Goal: Use online tool/utility: Utilize a website feature to perform a specific function

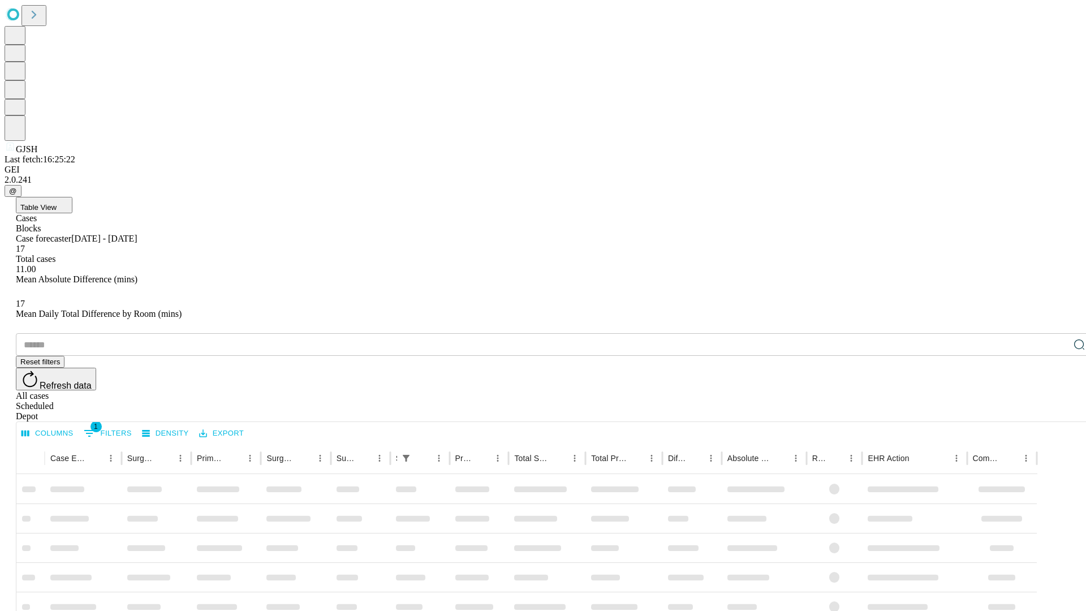
click at [57, 203] on span "Table View" at bounding box center [38, 207] width 36 height 8
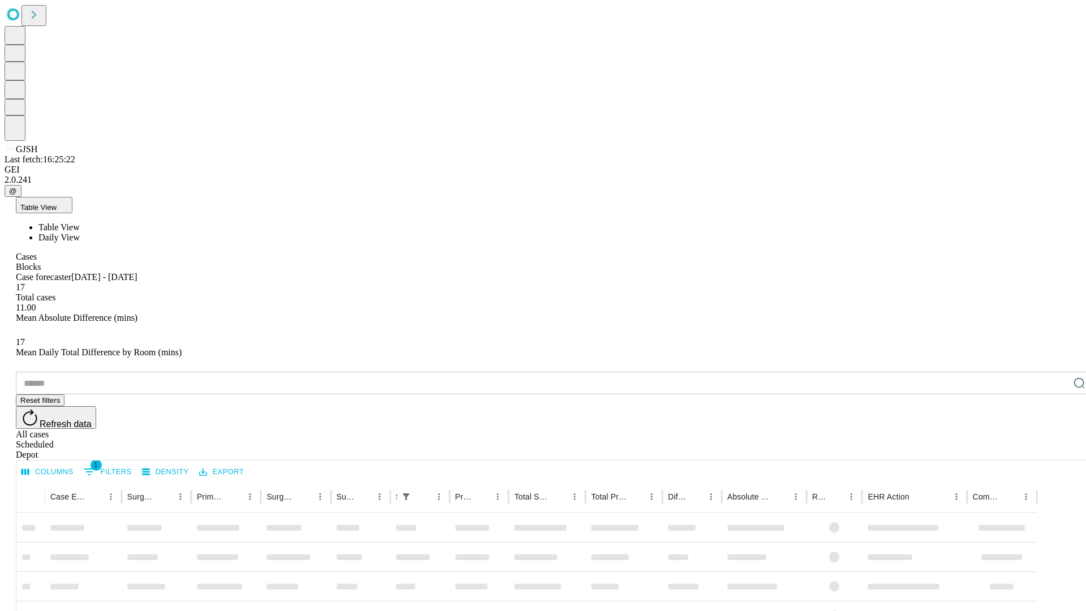
click at [80, 233] on span "Daily View" at bounding box center [58, 238] width 41 height 10
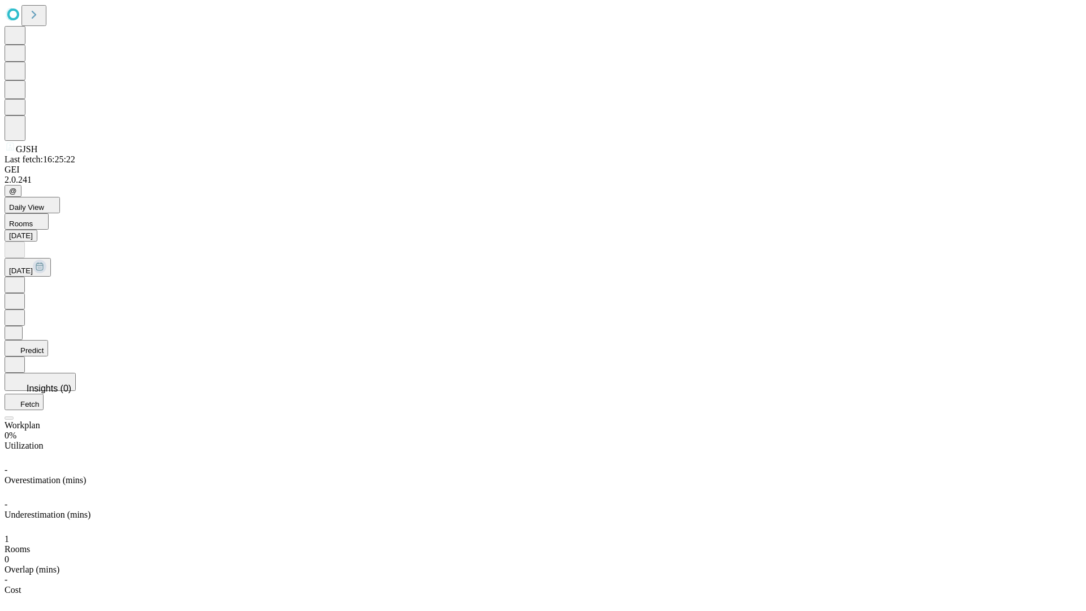
click at [48, 340] on button "Predict" at bounding box center [27, 348] width 44 height 16
